Goal: Check status

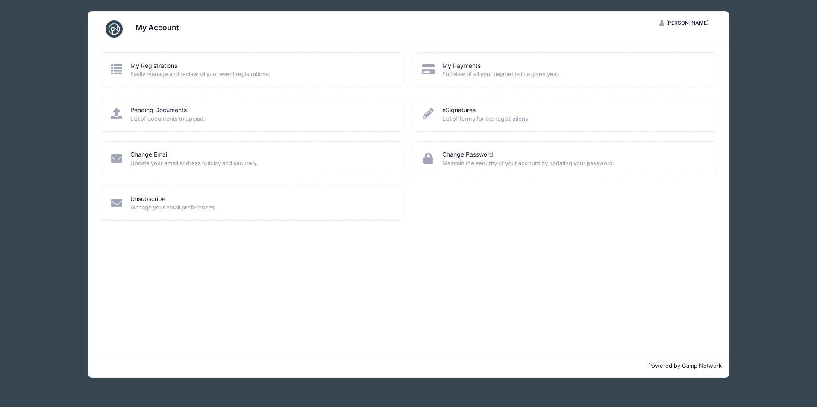
click at [110, 67] on icon at bounding box center [117, 69] width 14 height 11
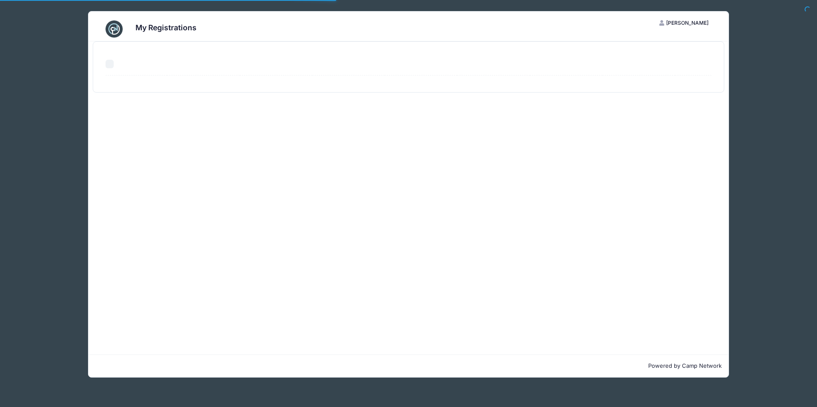
select select "50"
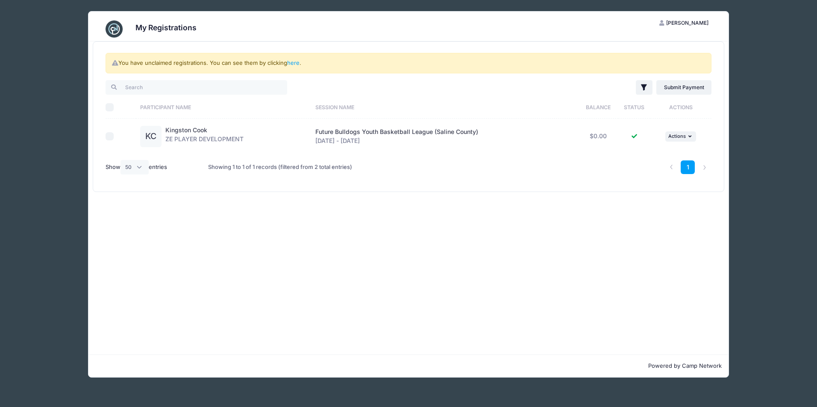
click at [156, 138] on div "KC" at bounding box center [150, 136] width 21 height 21
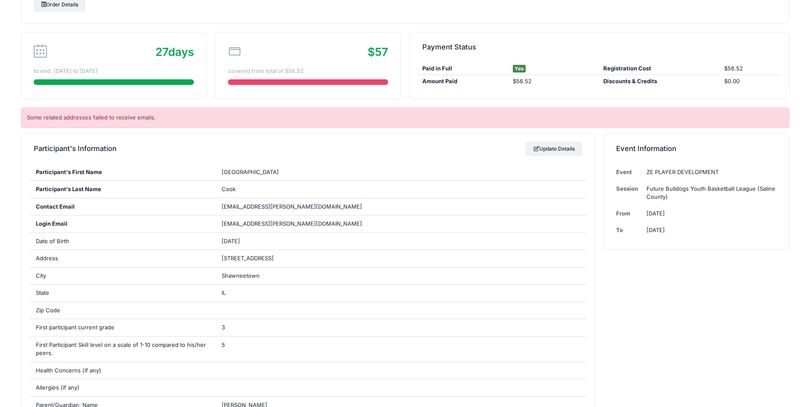
scroll to position [43, 0]
